Goal: Obtain resource: Download file/media

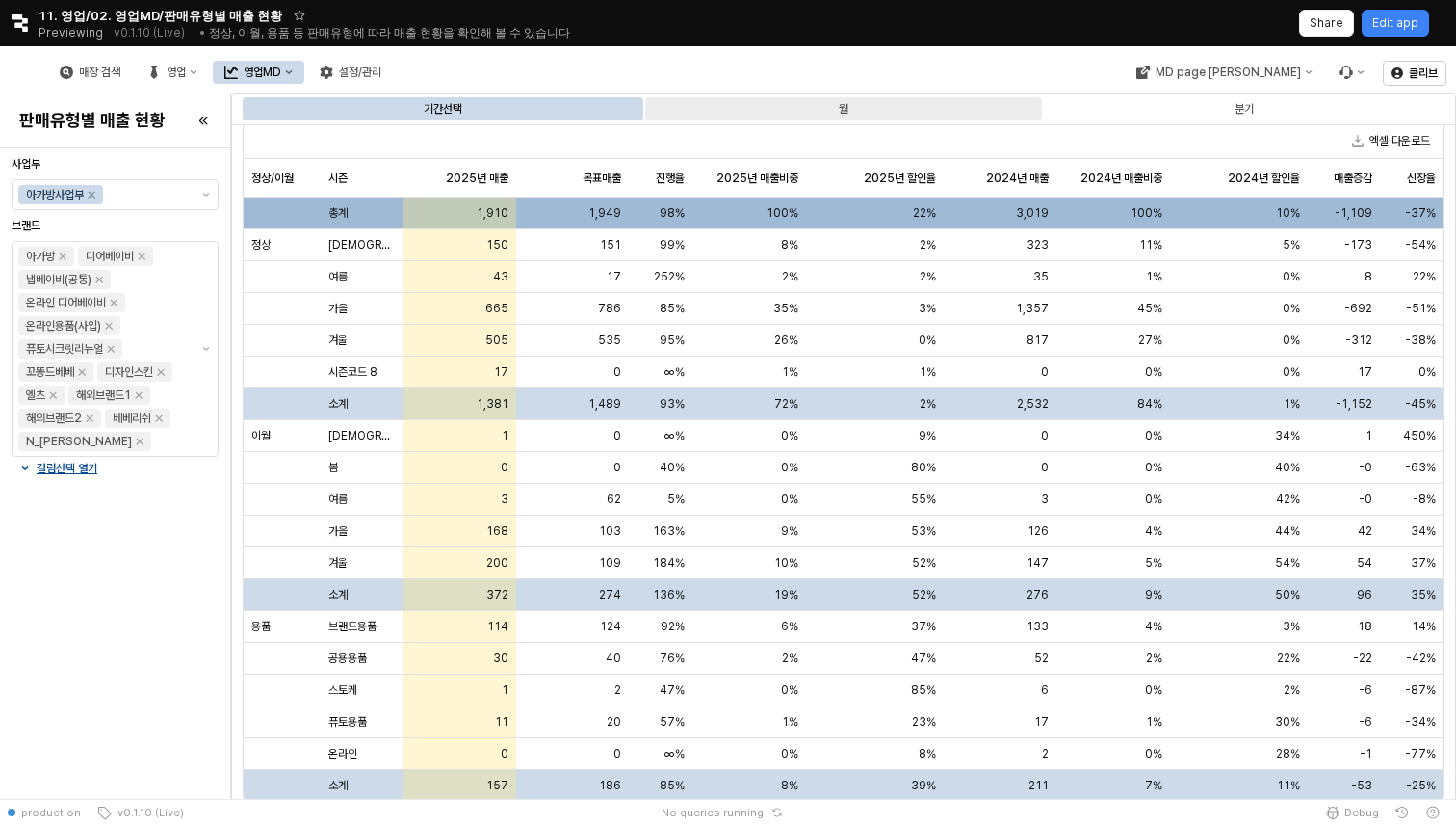
click at [867, 114] on div "월" at bounding box center [844, 109] width 397 height 23
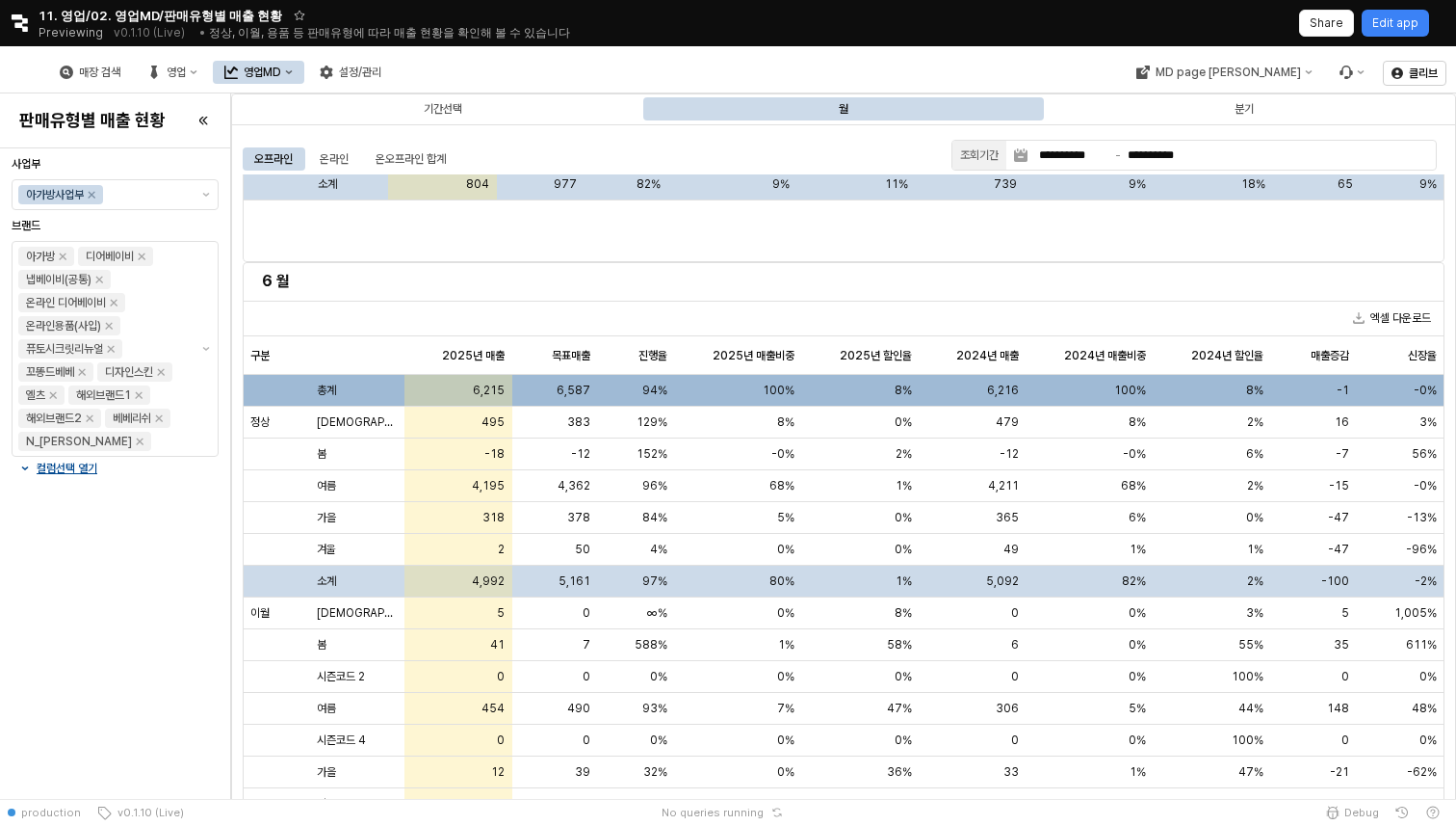
scroll to position [34, 0]
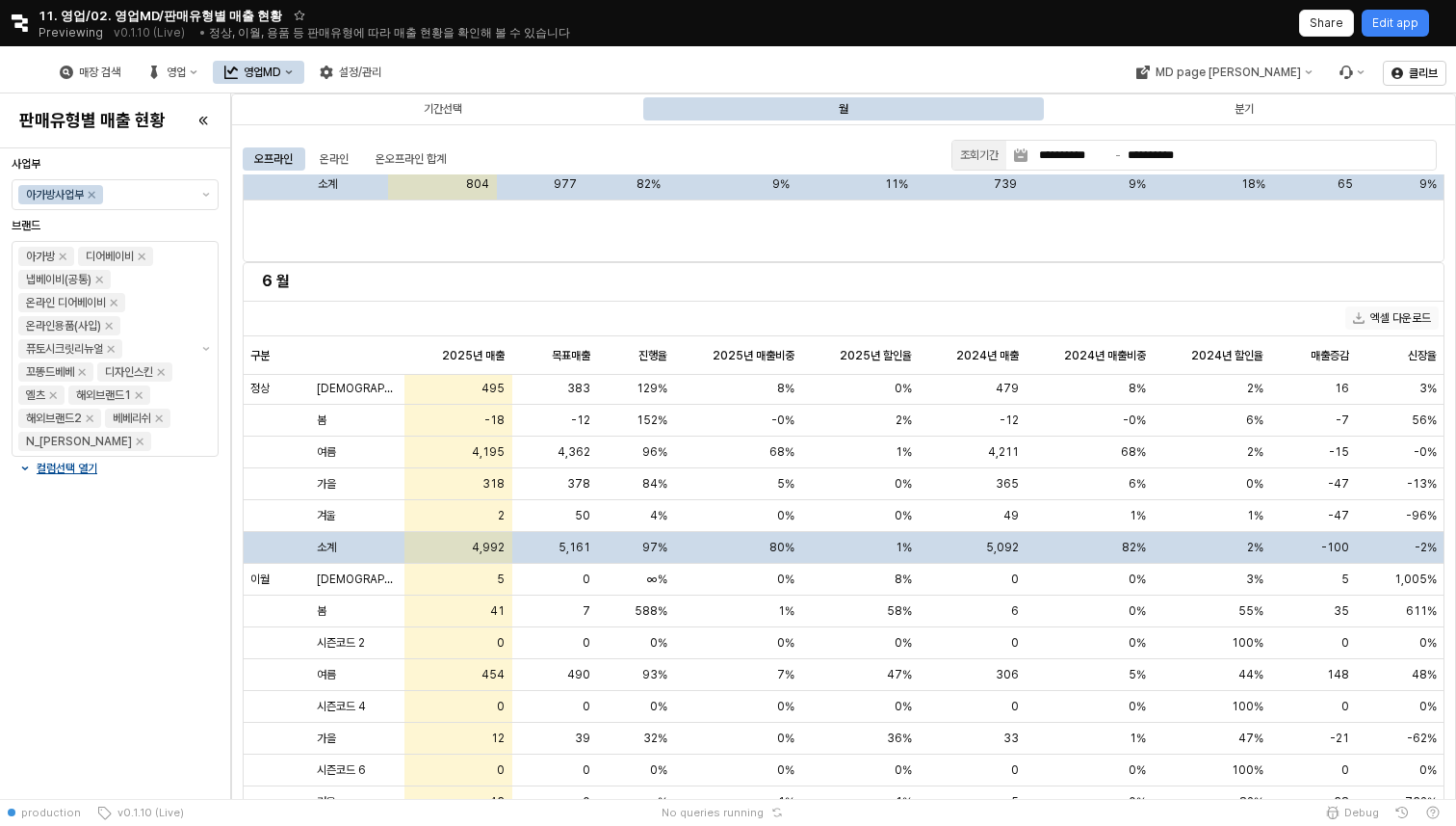
click at [1419, 323] on button "엑셀 다운로드" at bounding box center [1392, 317] width 94 height 23
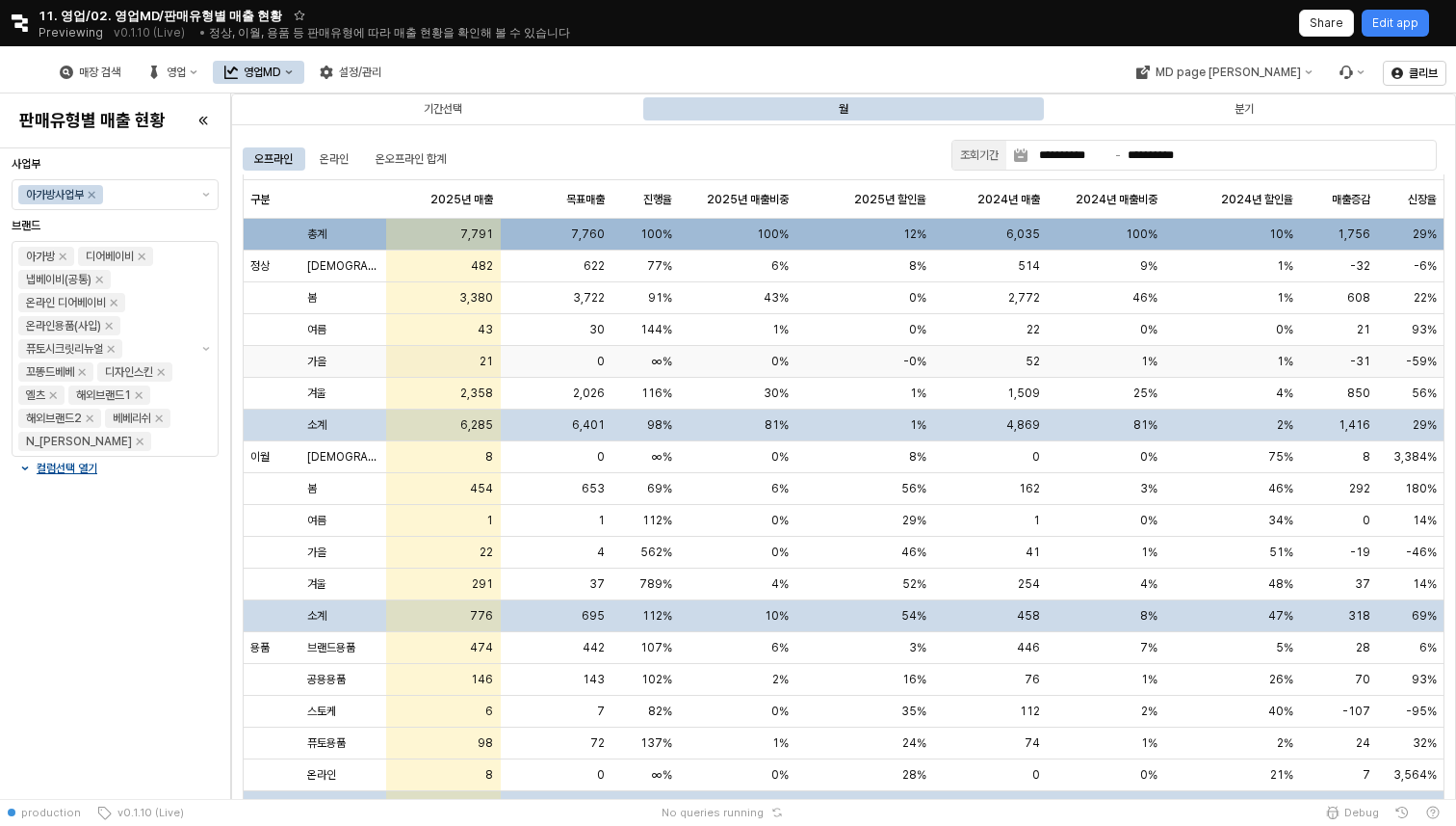
scroll to position [0, 0]
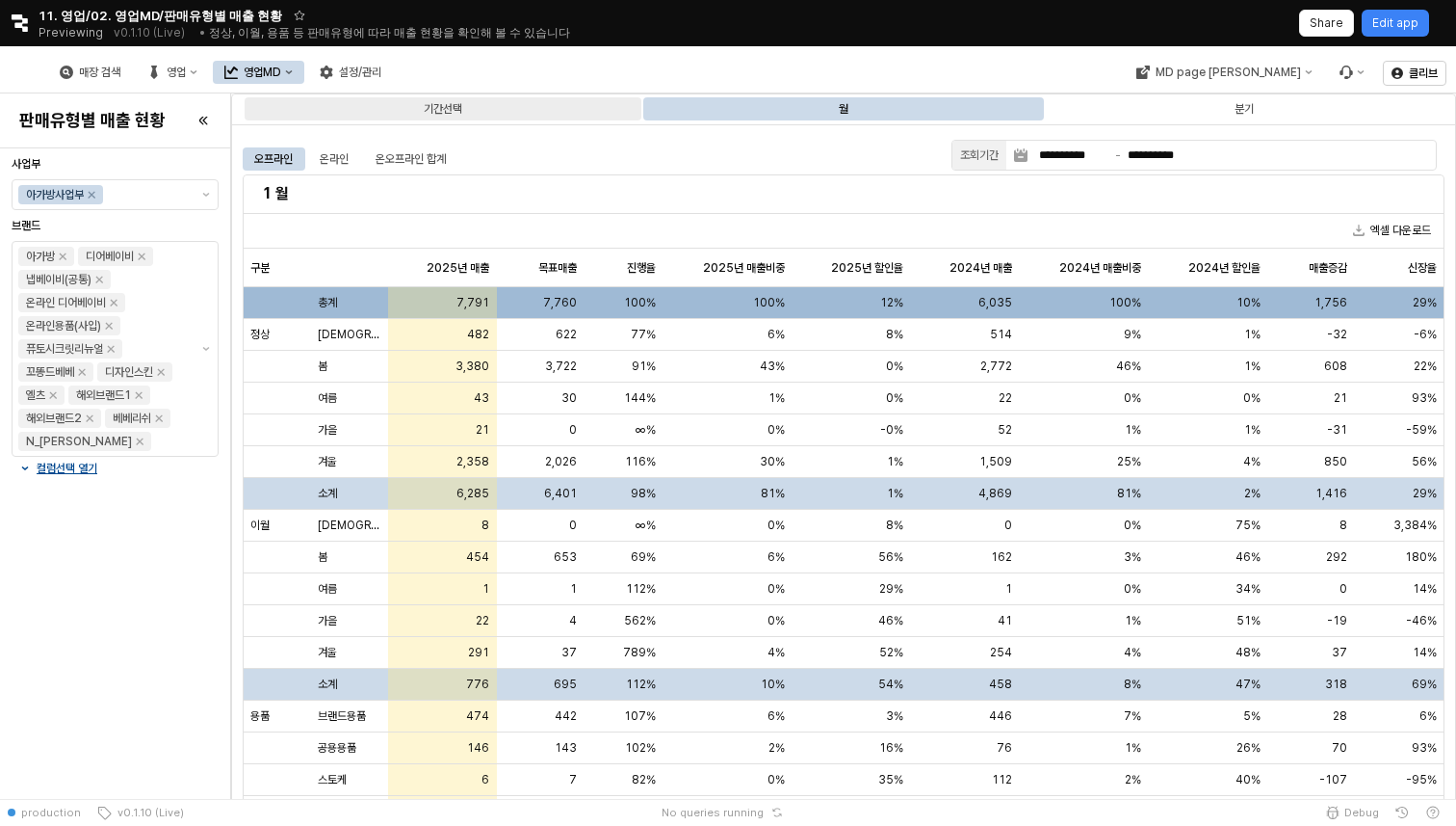
click at [484, 109] on div "기간선택" at bounding box center [443, 109] width 397 height 23
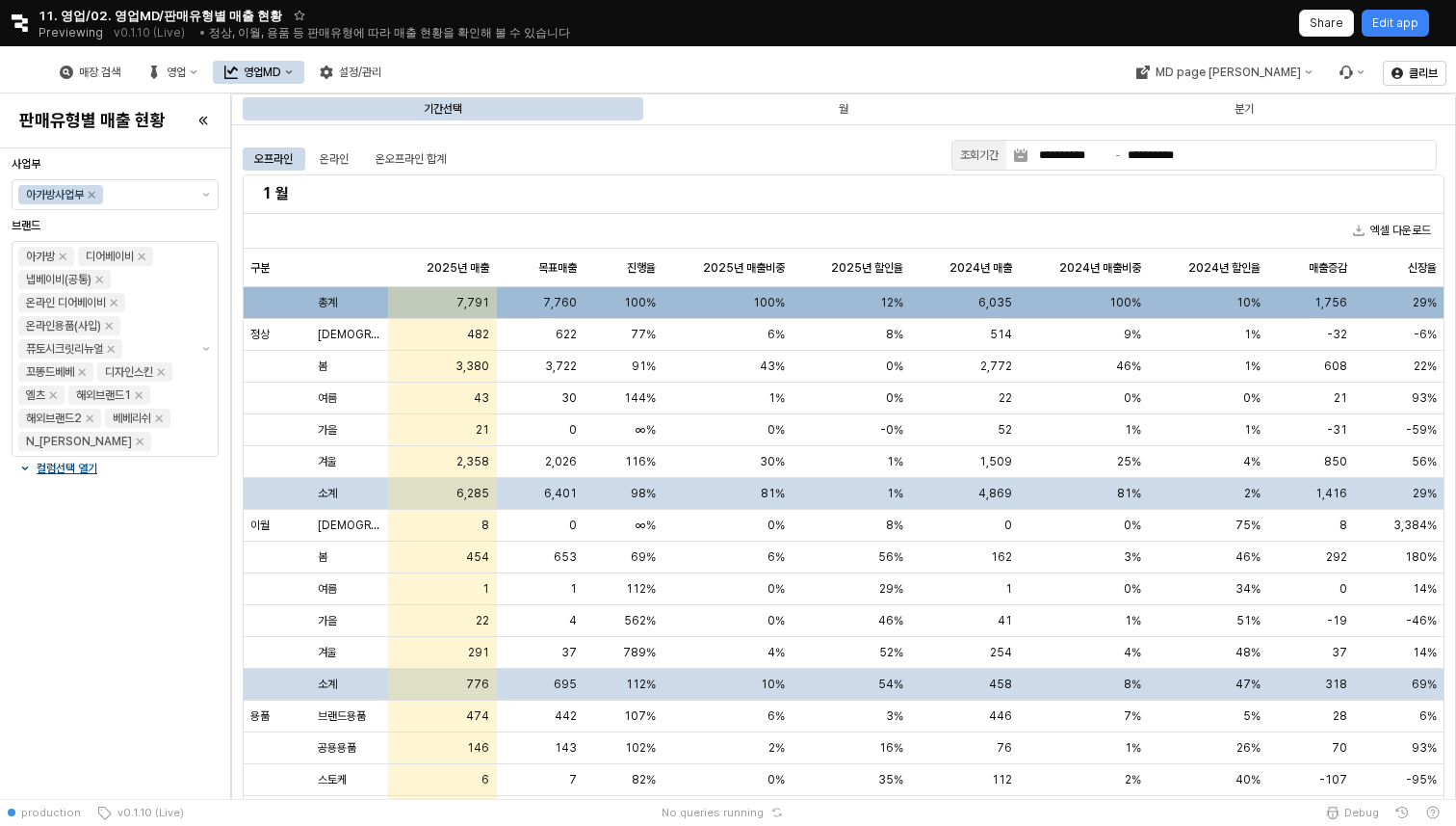
type input "**********"
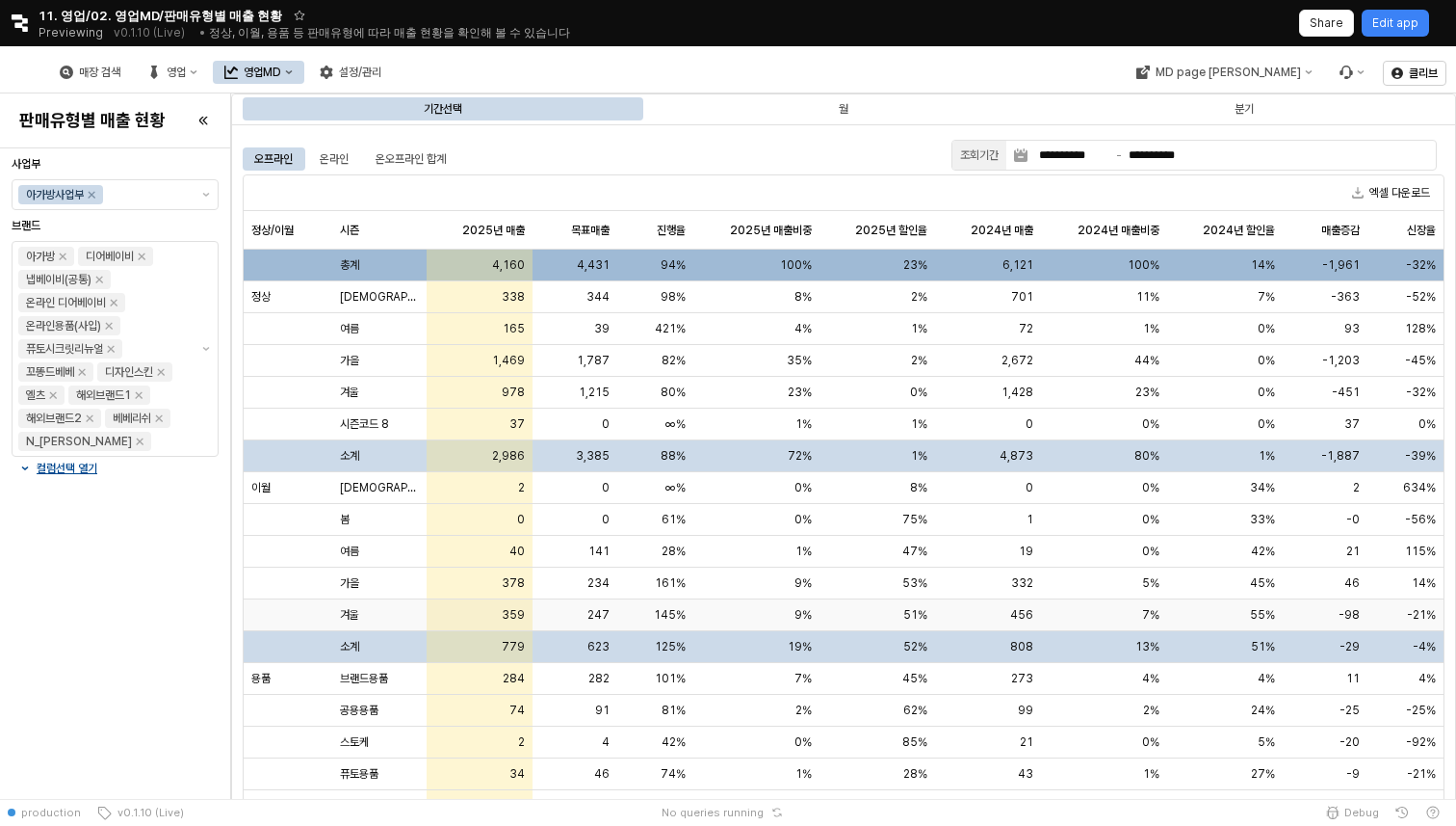
scroll to position [3, 0]
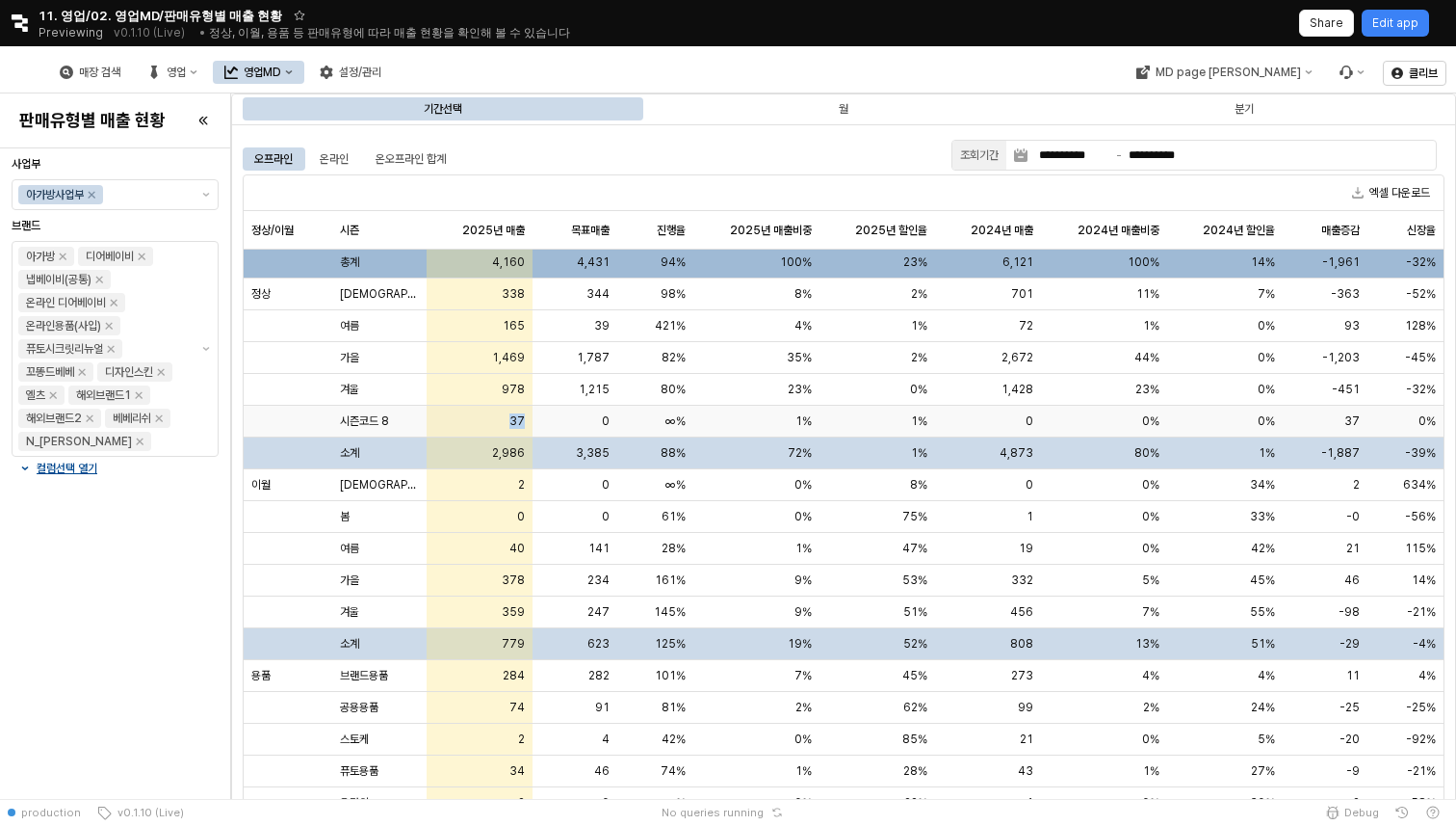
drag, startPoint x: 512, startPoint y: 421, endPoint x: 527, endPoint y: 421, distance: 15.0
click at [527, 421] on div "37" at bounding box center [480, 422] width 106 height 32
click at [388, 412] on div "시즌코드 8" at bounding box center [379, 422] width 95 height 32
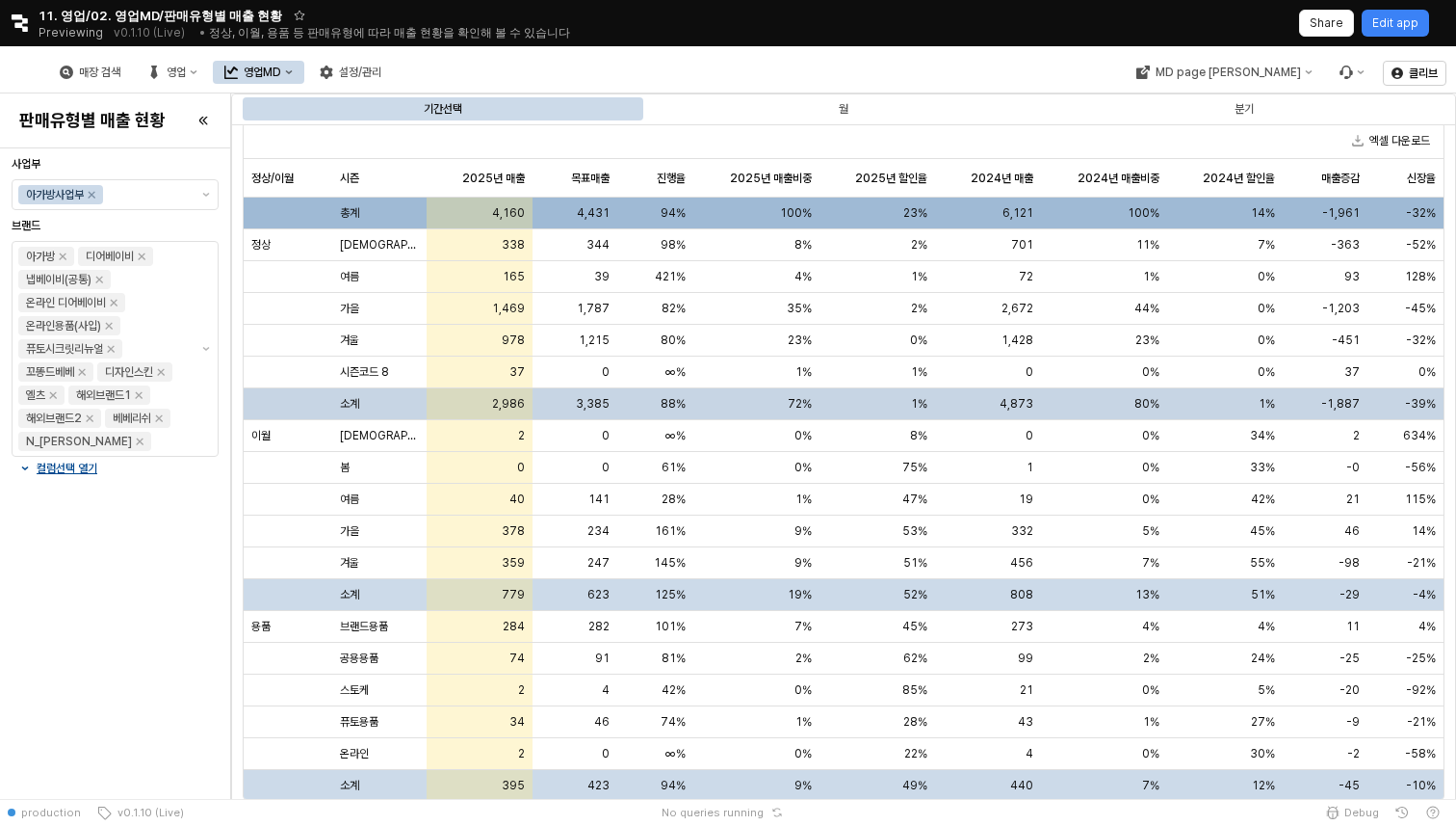
scroll to position [0, 0]
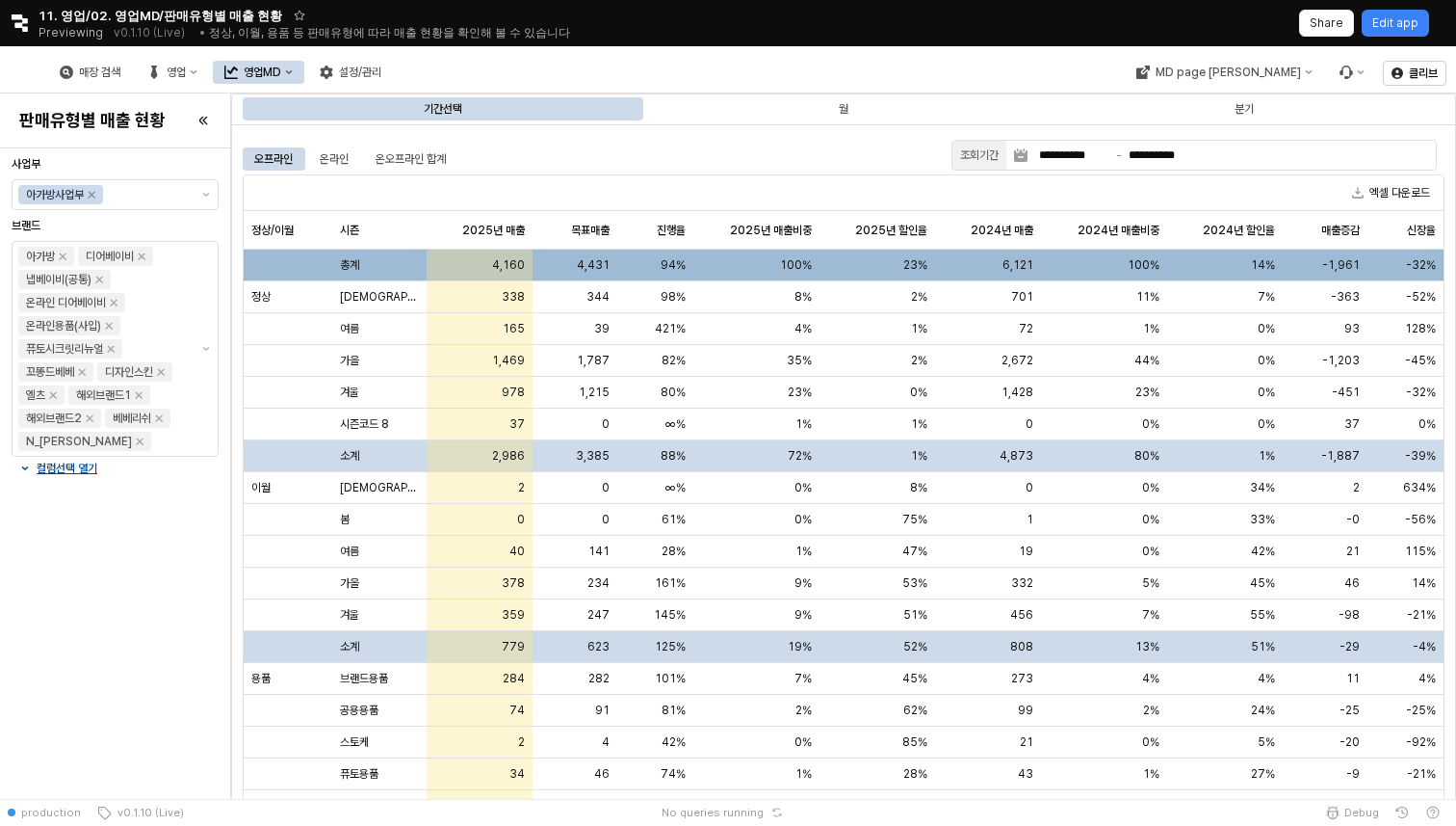
click at [281, 77] on div "영업MD" at bounding box center [262, 73] width 38 height 14
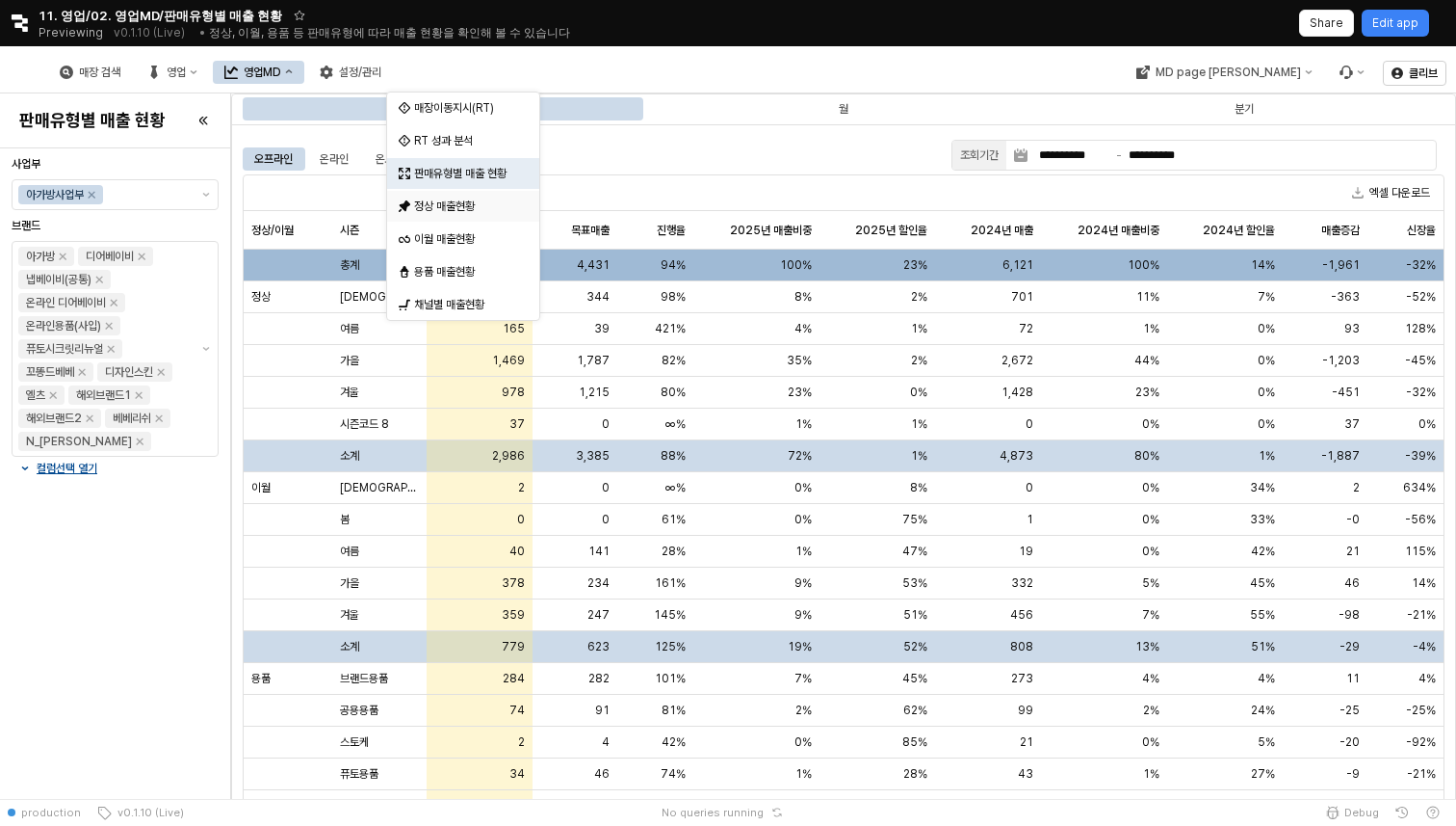
click at [465, 195] on div "정상 매출현황" at bounding box center [463, 206] width 153 height 31
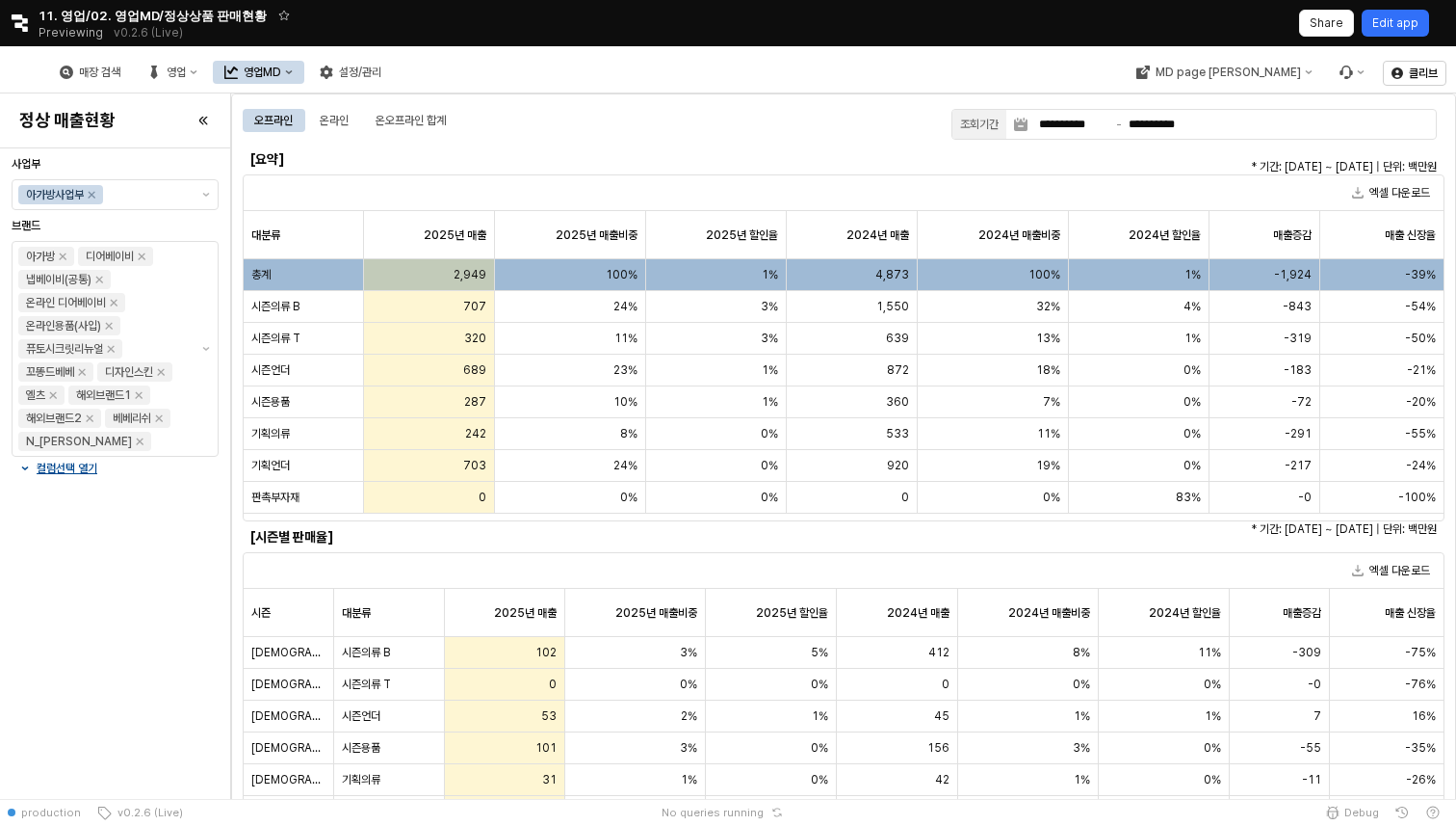
click at [1392, 27] on p "Edit app" at bounding box center [1395, 22] width 46 height 15
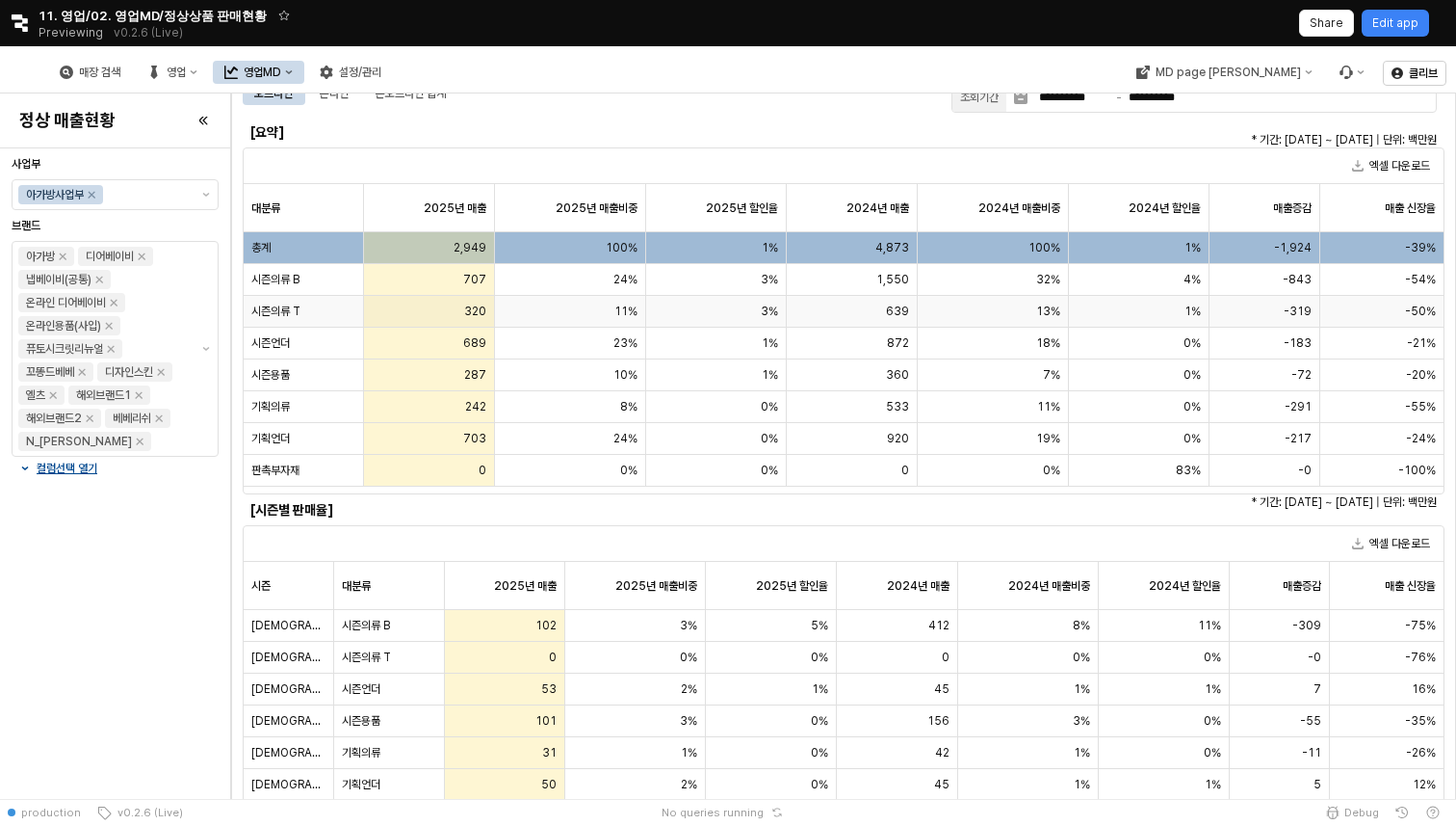
scroll to position [29, 0]
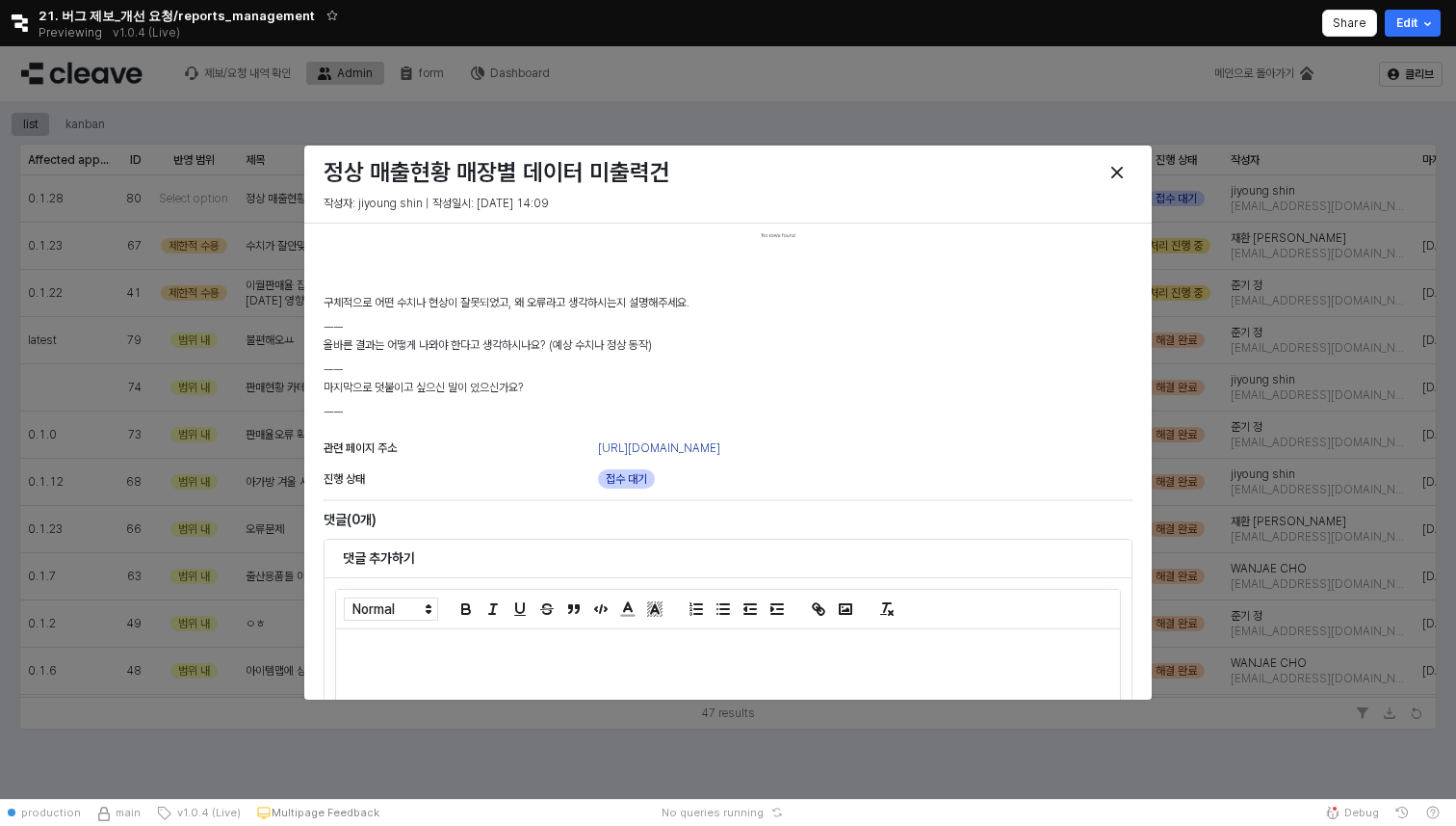
scroll to position [411, 0]
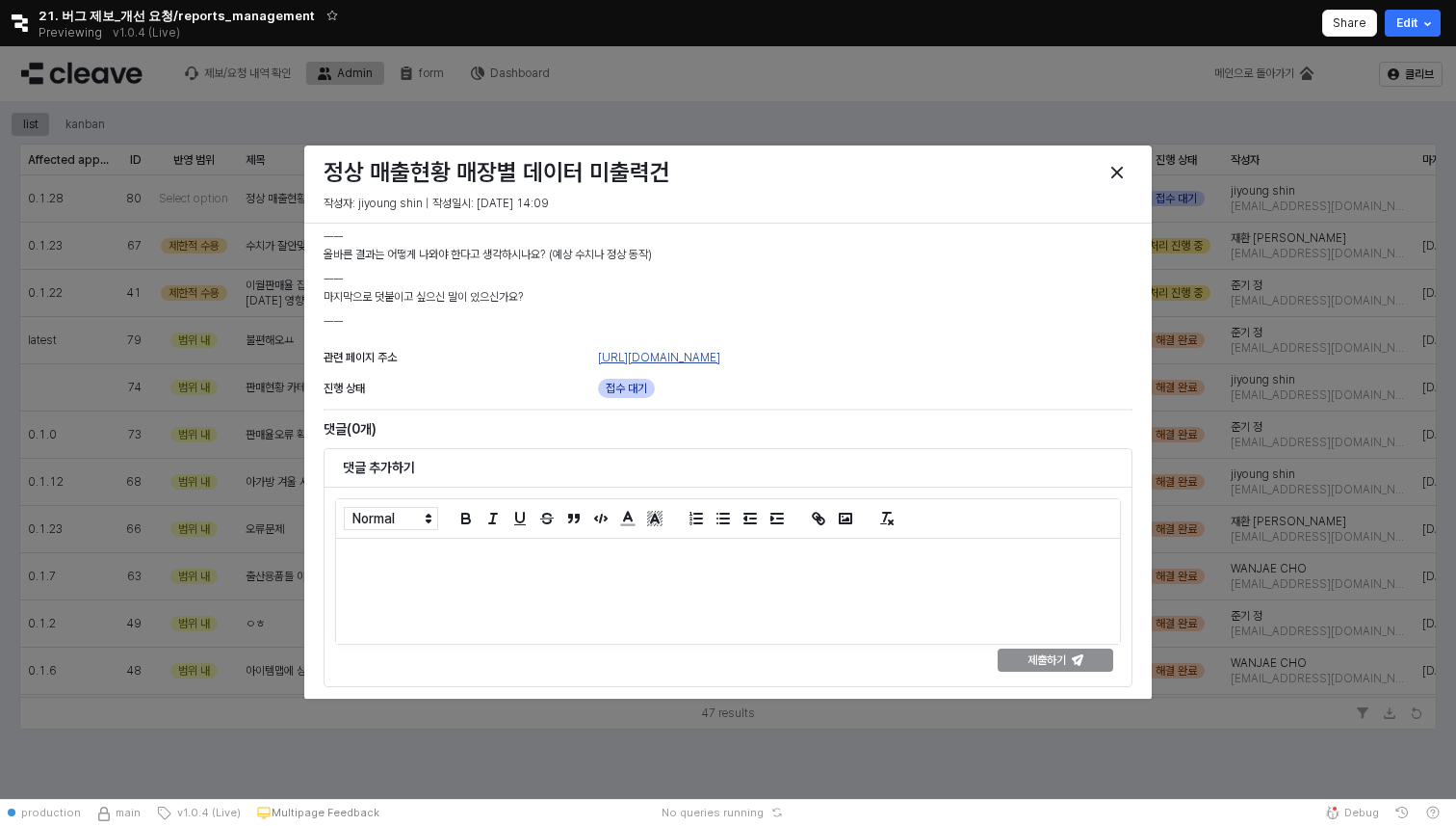
click at [720, 358] on link "[URL][DOMAIN_NAME]" at bounding box center [659, 358] width 123 height 14
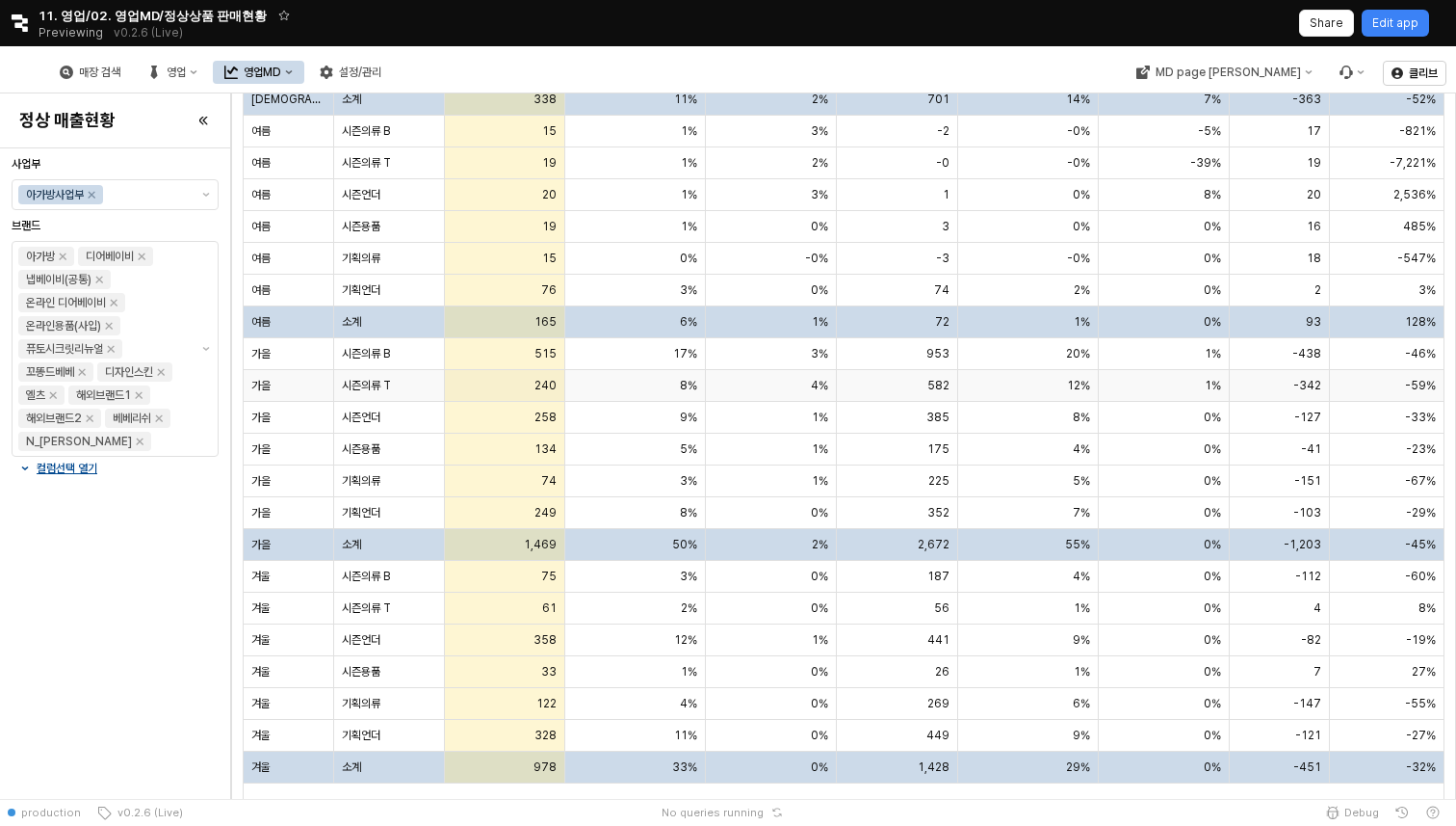
scroll to position [785, 0]
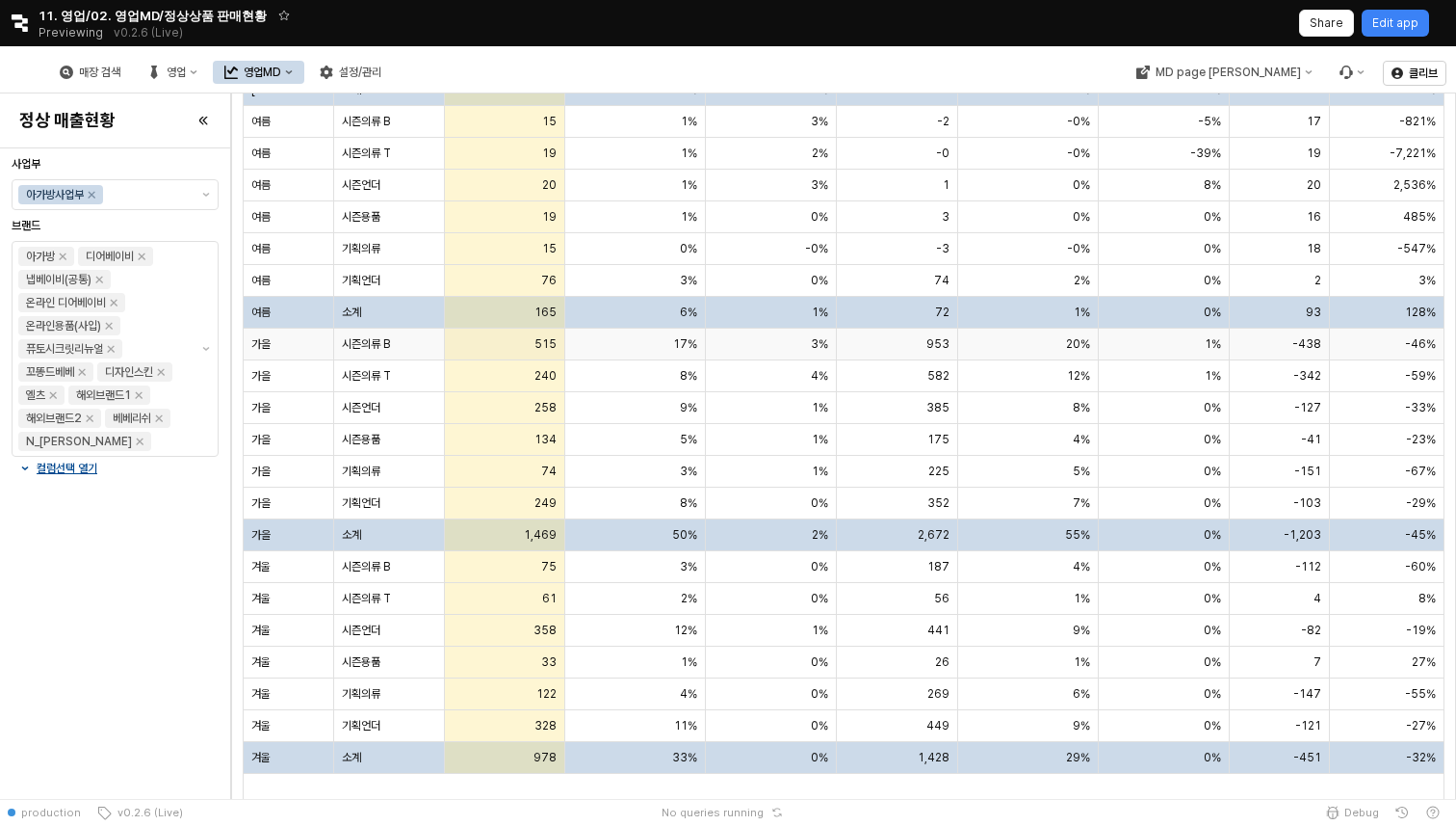
click at [428, 347] on div "시즌의류 B" at bounding box center [389, 344] width 111 height 32
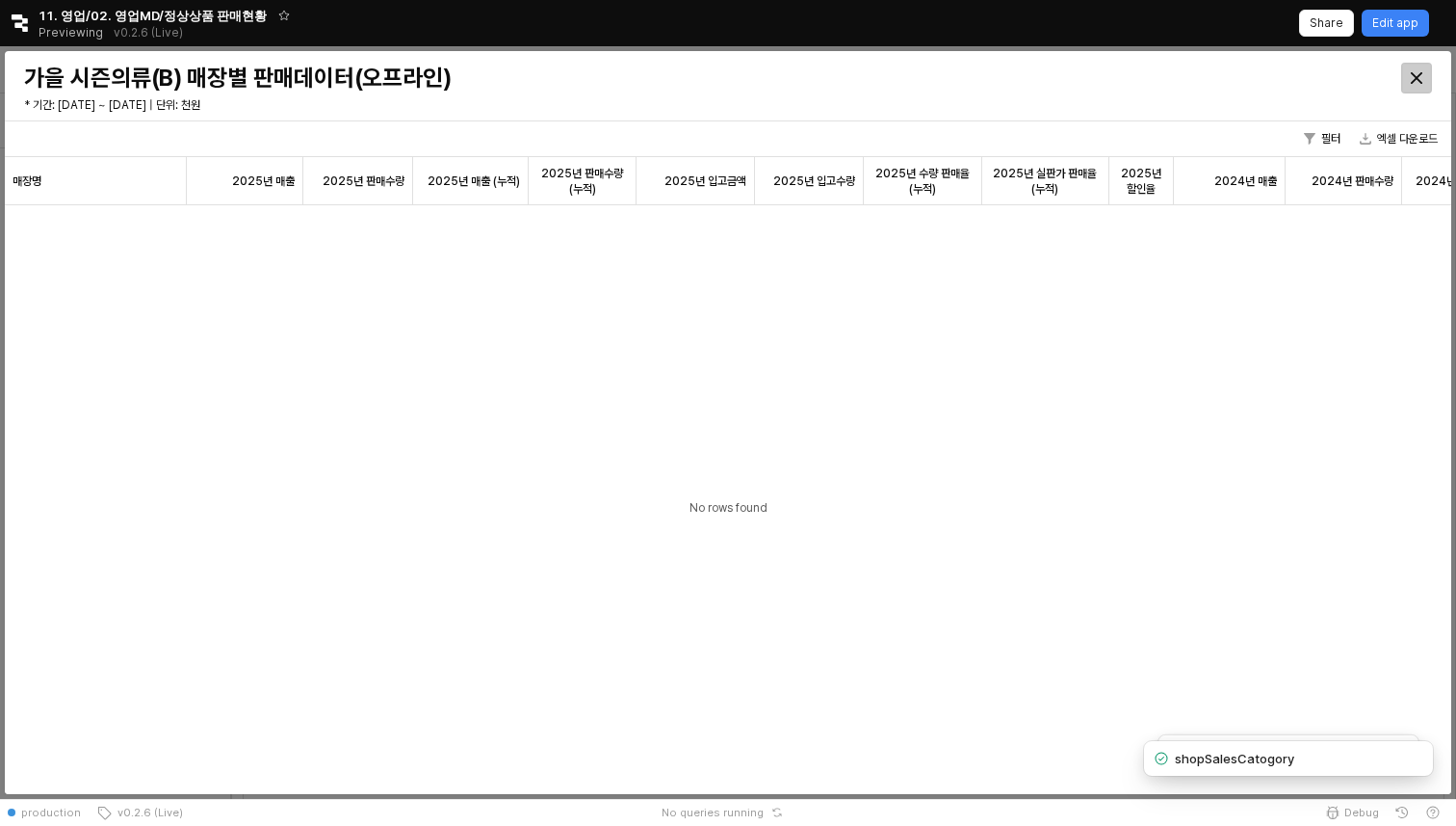
click at [1419, 81] on icon "Close" at bounding box center [1417, 78] width 12 height 12
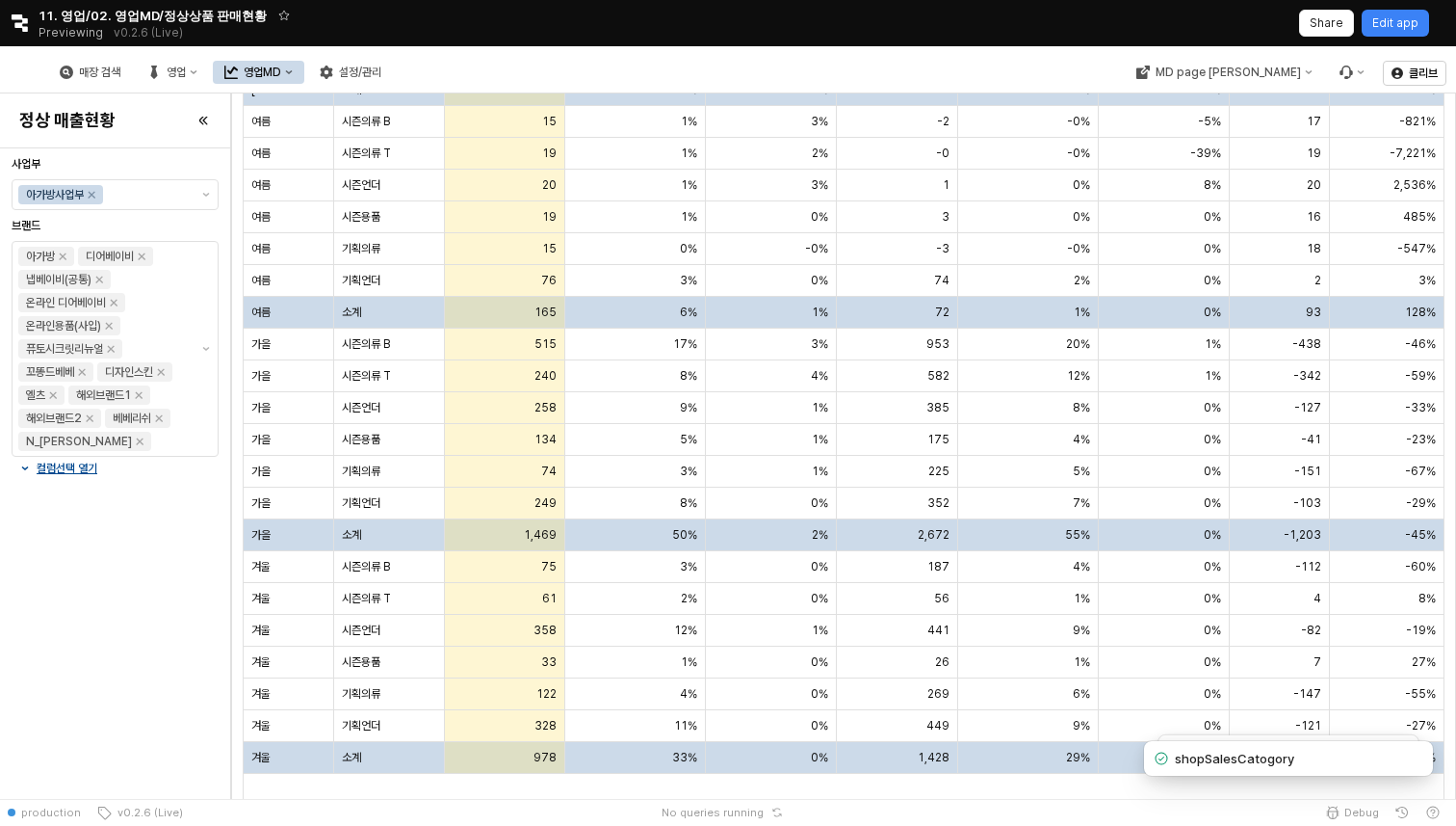
click at [20, 22] on icon "Retool logo" at bounding box center [20, 22] width 16 height 17
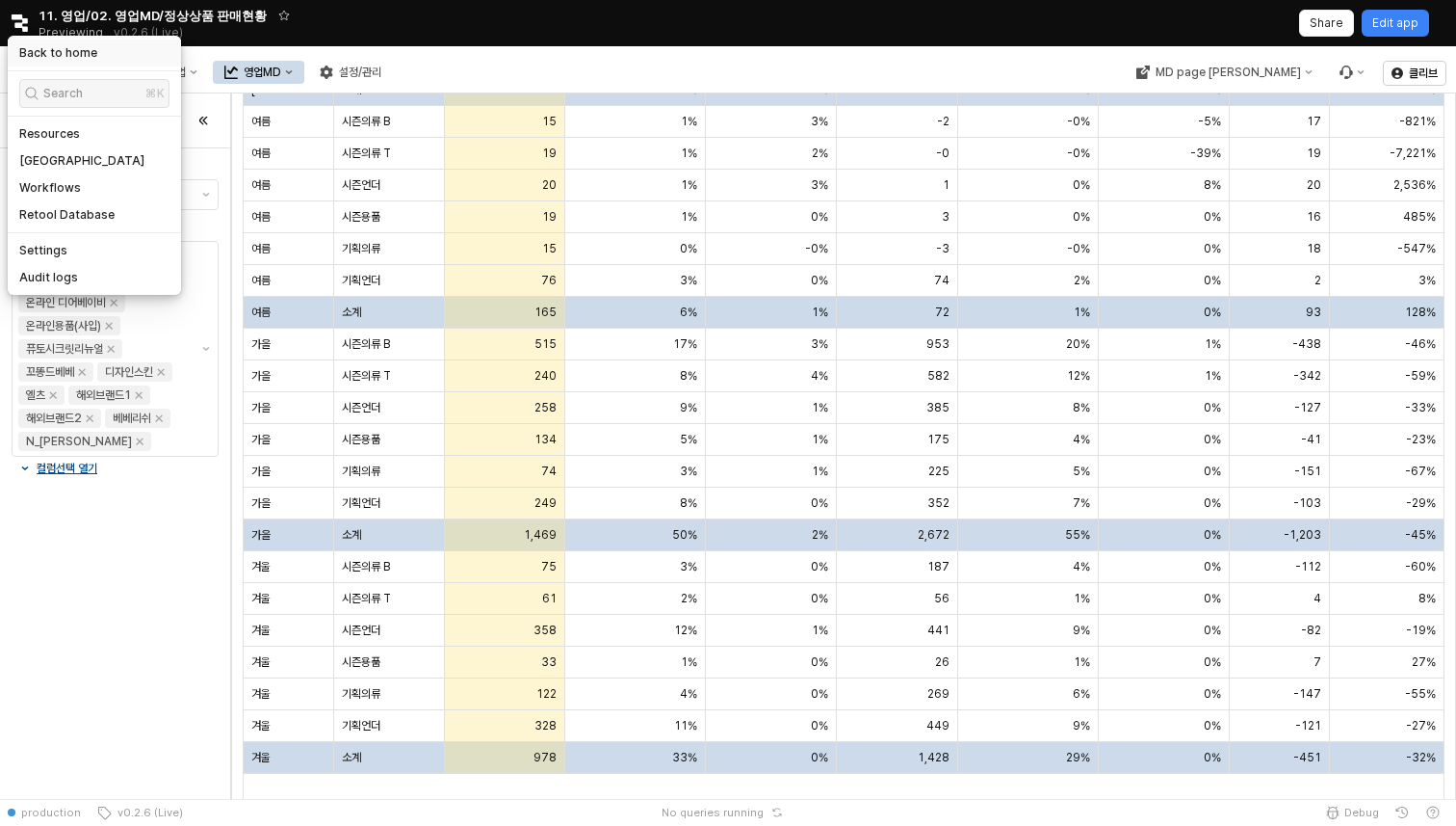
click at [54, 54] on h5 "Back to home" at bounding box center [58, 52] width 78 height 15
